Goal: Information Seeking & Learning: Learn about a topic

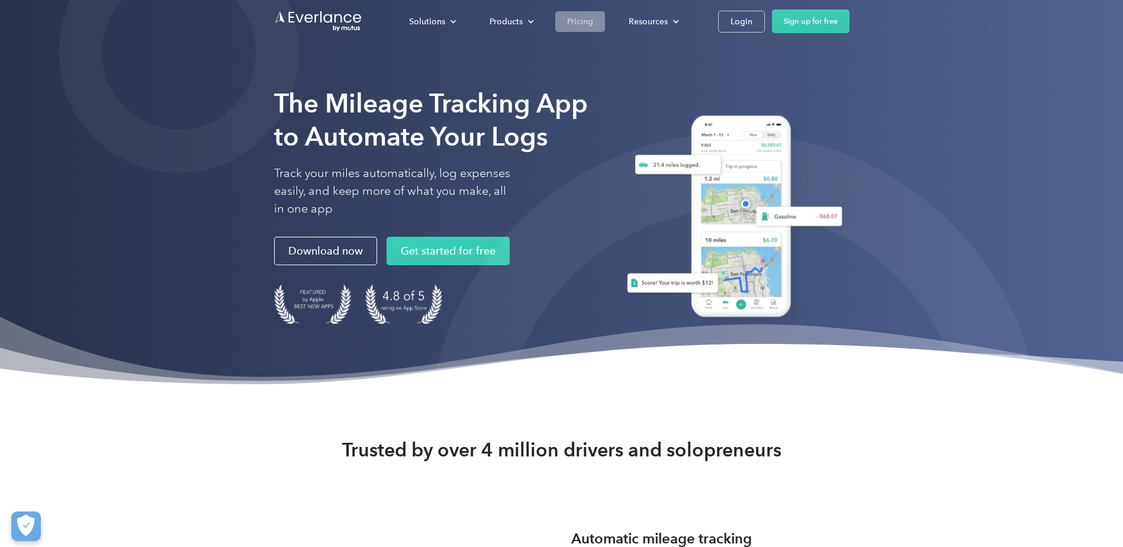
click at [591, 19] on div "Pricing" at bounding box center [580, 21] width 26 height 15
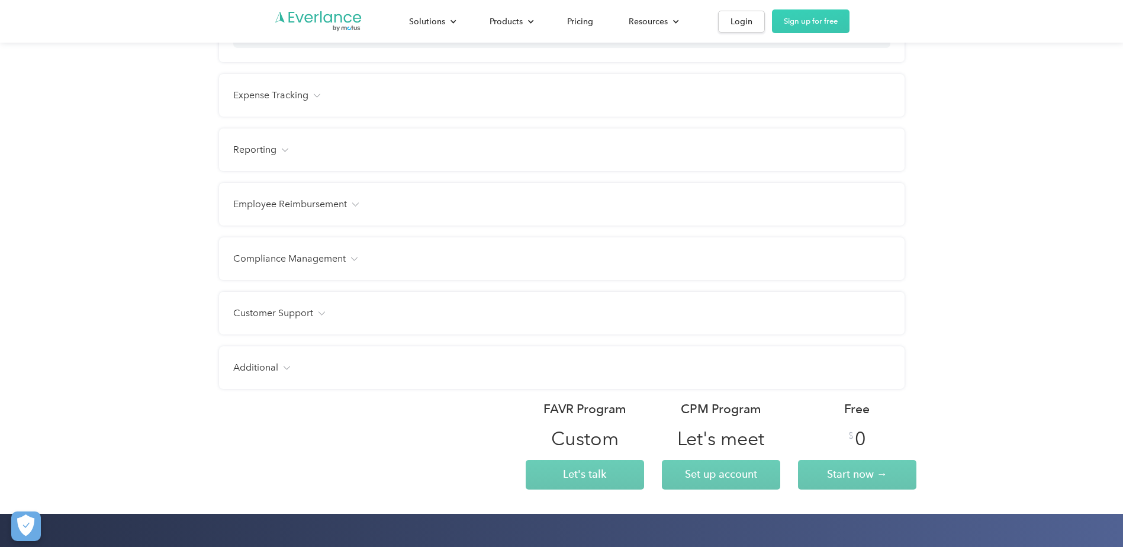
scroll to position [1362, 0]
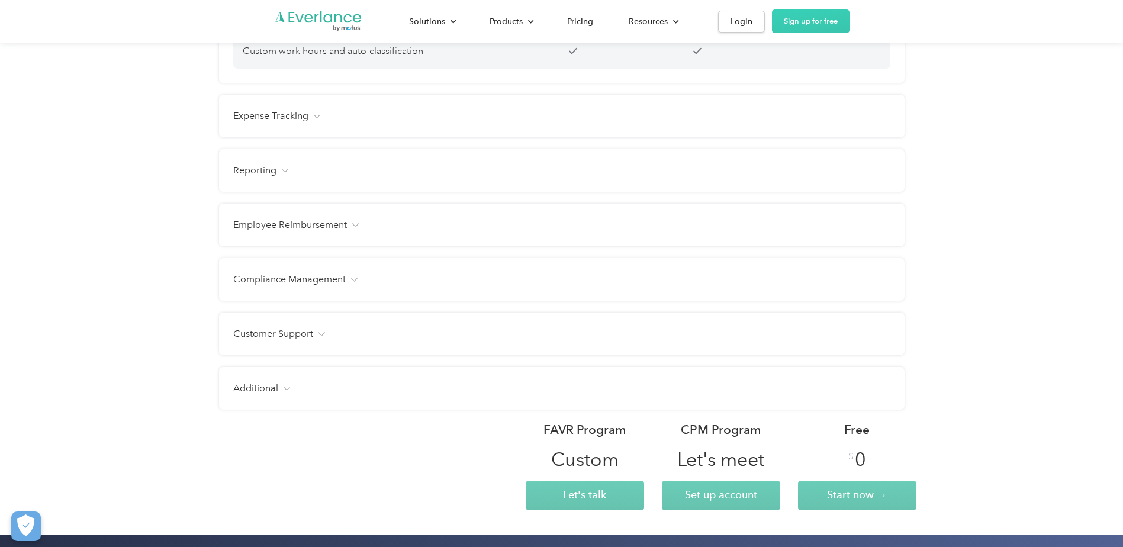
click at [293, 123] on h4 "Expense Tracking" at bounding box center [270, 116] width 75 height 14
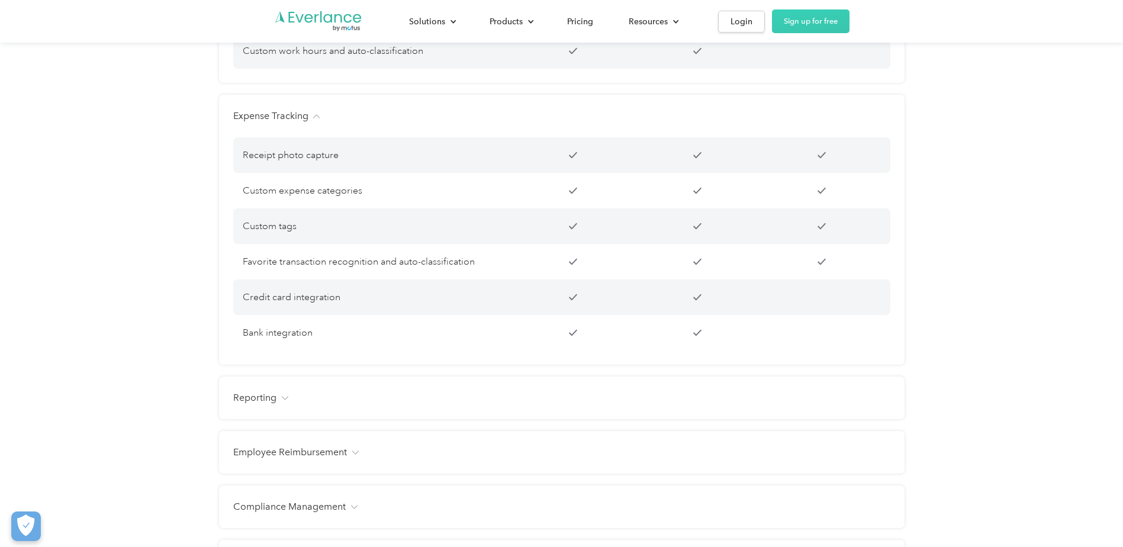
click at [293, 123] on h4 "Expense Tracking" at bounding box center [270, 116] width 75 height 14
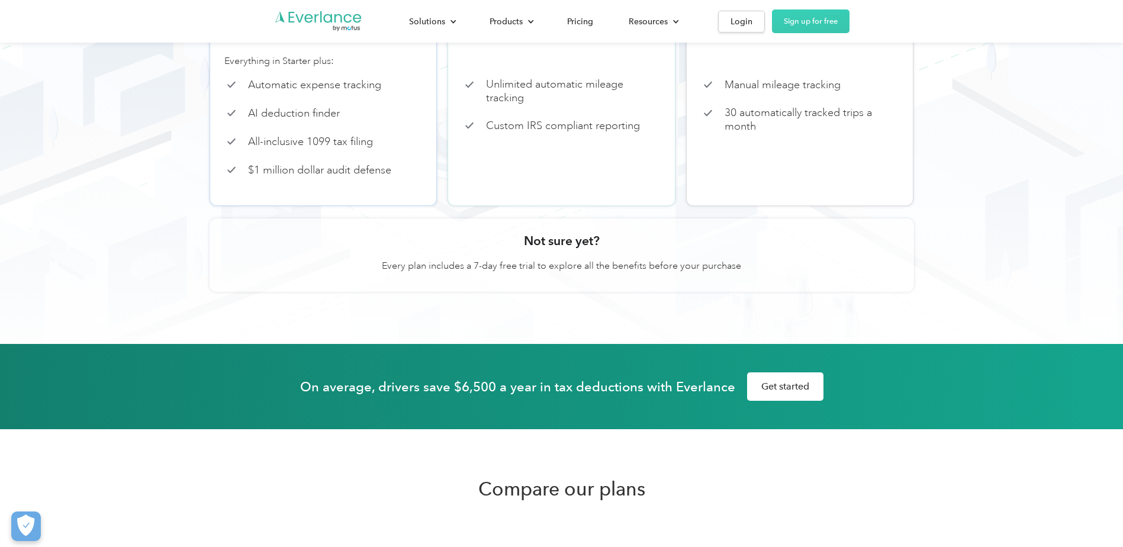
scroll to position [296, 0]
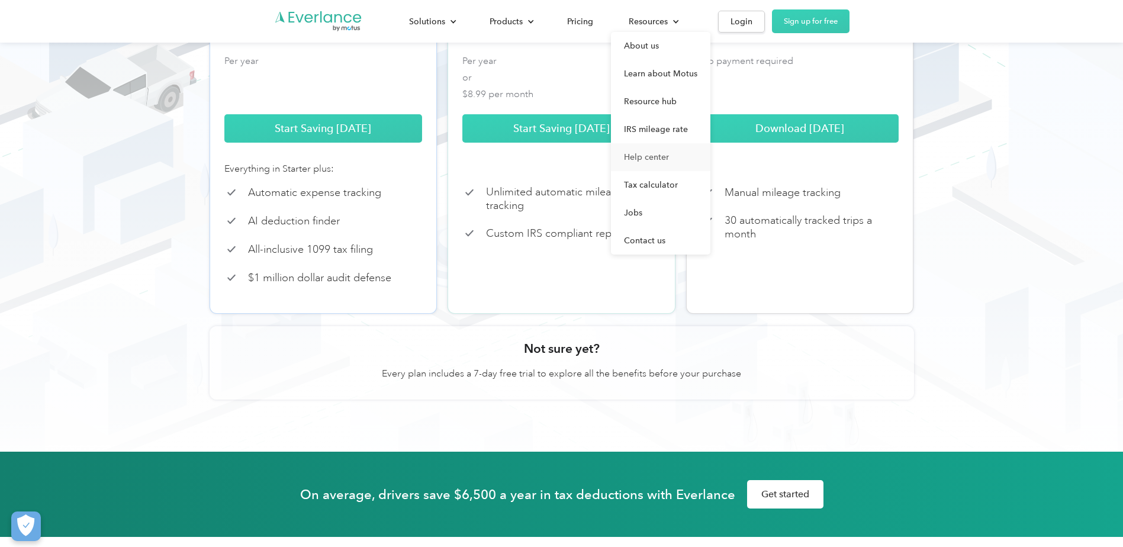
click at [651, 156] on link "Help center" at bounding box center [660, 157] width 99 height 28
